Goal: Task Accomplishment & Management: Use online tool/utility

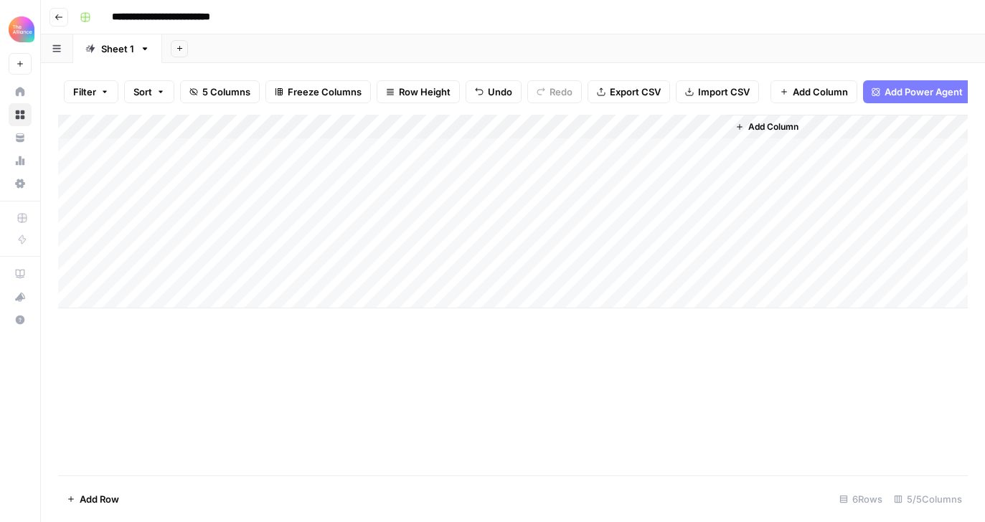
click at [417, 272] on div "Add Column" at bounding box center [513, 212] width 910 height 194
click at [440, 271] on div "Add Column" at bounding box center [513, 212] width 910 height 194
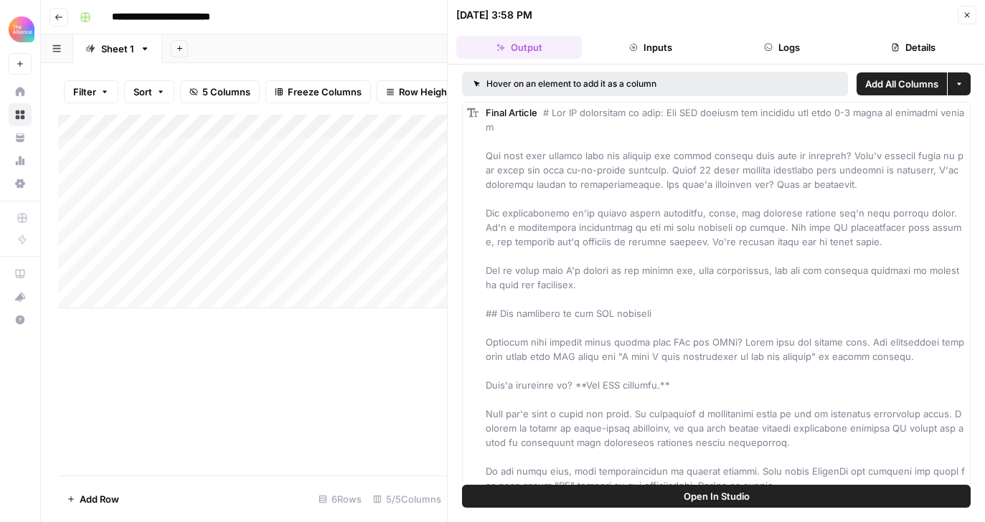
click at [397, 330] on div "Add Column" at bounding box center [252, 295] width 389 height 361
click at [969, 9] on button "Close" at bounding box center [967, 15] width 19 height 19
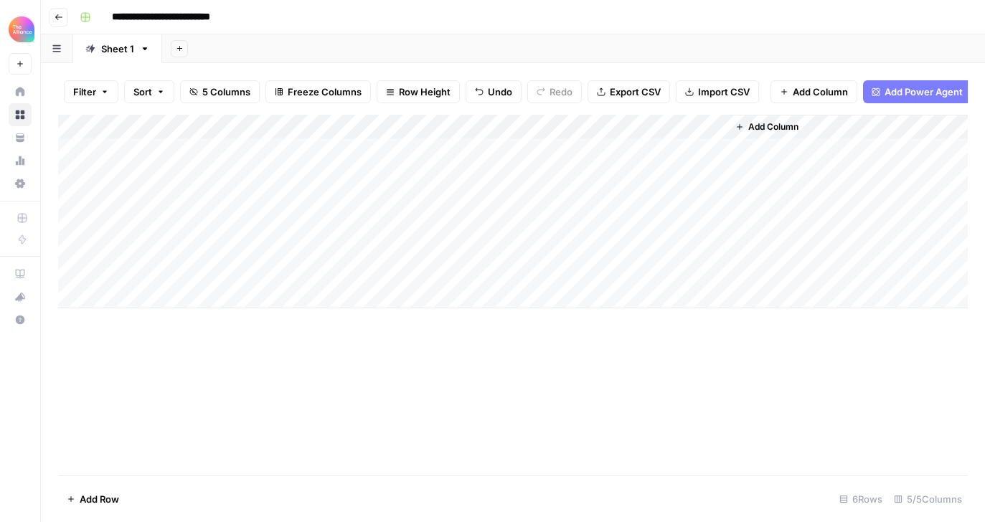
click at [639, 273] on div "Add Column" at bounding box center [513, 212] width 910 height 194
click at [541, 279] on div "Add Column" at bounding box center [513, 212] width 910 height 194
click at [585, 273] on div "Add Column" at bounding box center [513, 212] width 910 height 194
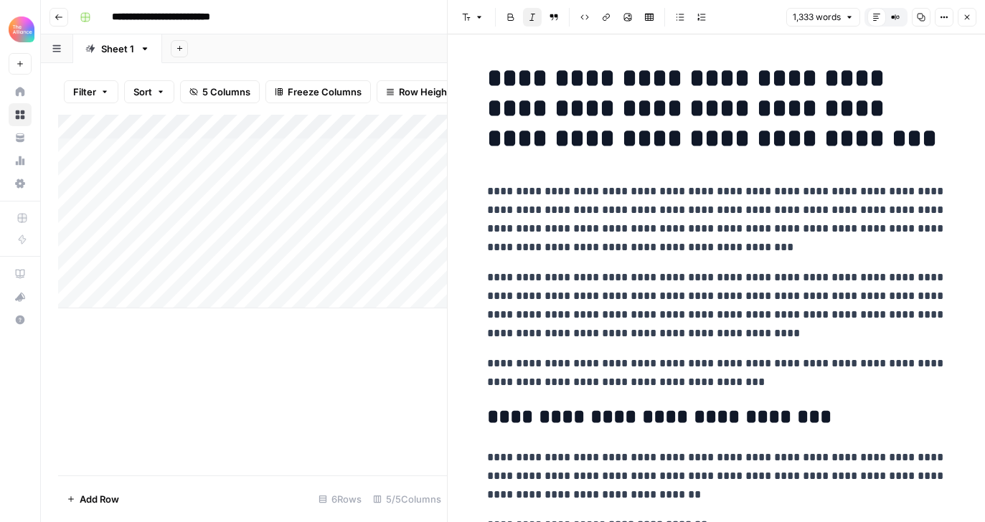
click at [924, 22] on button "Copy" at bounding box center [921, 17] width 19 height 19
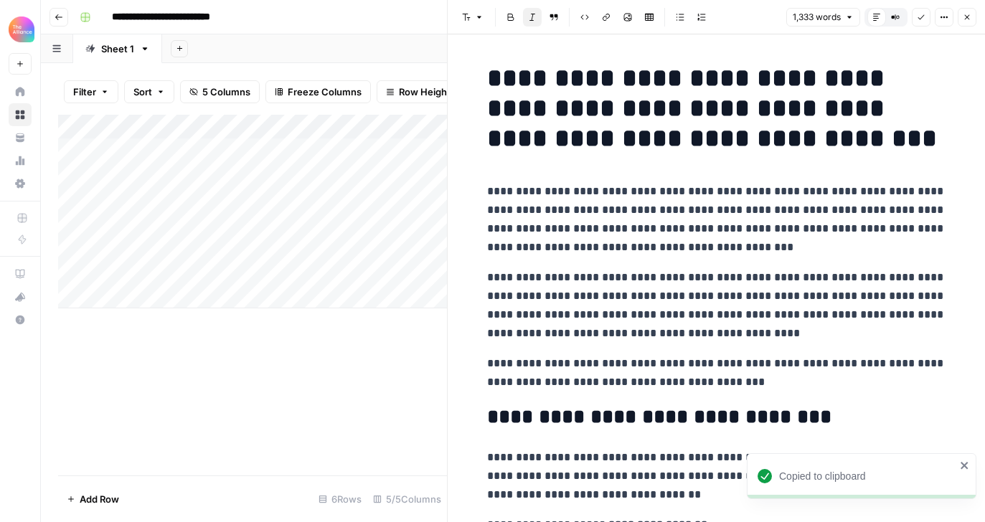
click at [963, 17] on icon "button" at bounding box center [967, 17] width 9 height 9
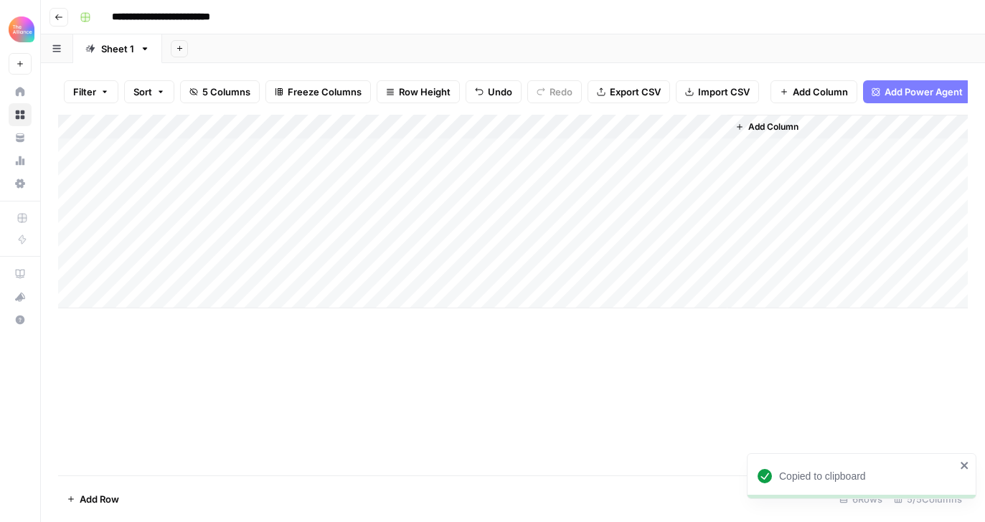
click at [644, 275] on div "Add Column" at bounding box center [513, 212] width 910 height 194
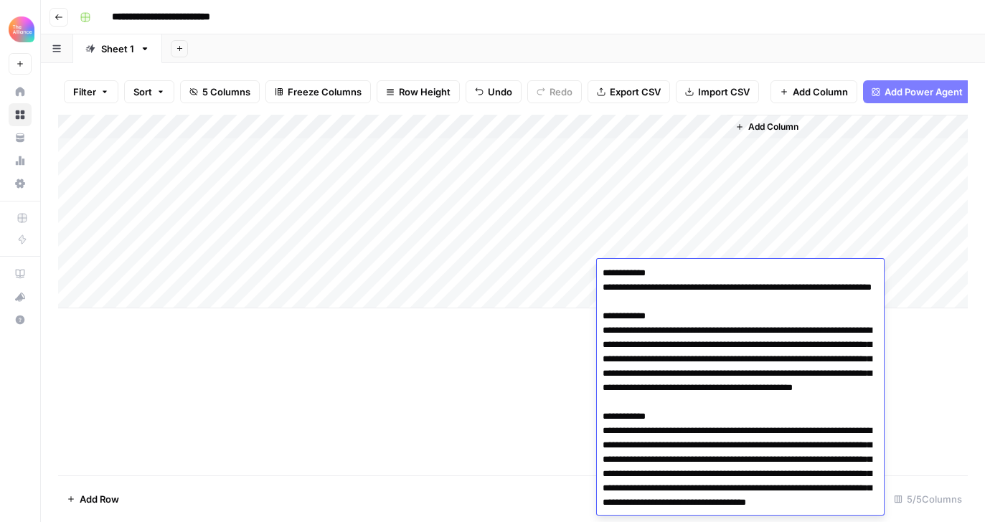
click at [498, 367] on div "Add Column" at bounding box center [513, 295] width 910 height 361
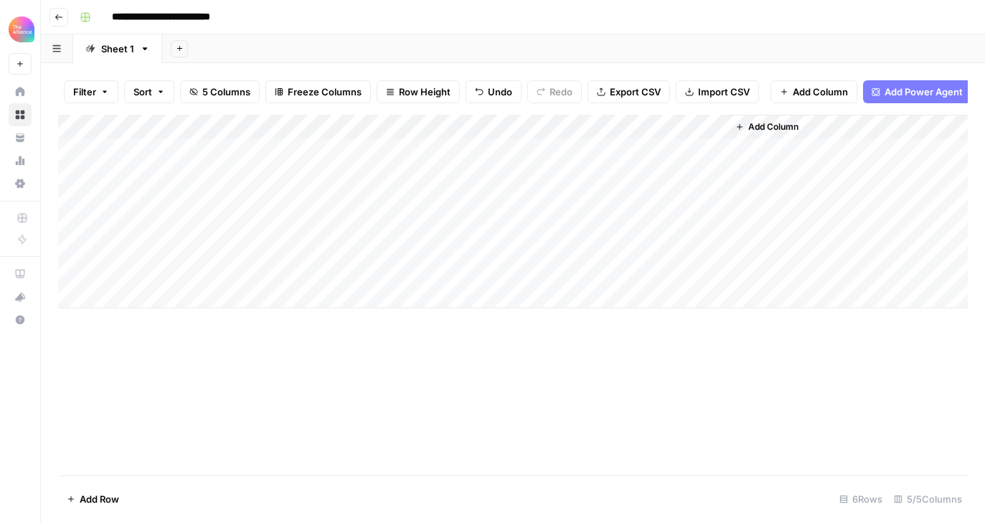
click at [646, 272] on div "Add Column" at bounding box center [513, 212] width 910 height 194
